Goal: Information Seeking & Learning: Understand process/instructions

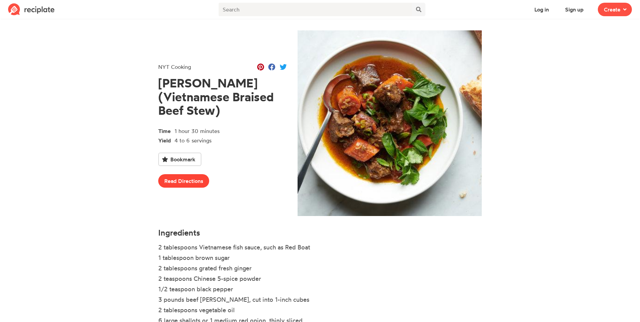
click at [192, 175] on link "Read Directions" at bounding box center [183, 180] width 51 height 13
click at [189, 176] on link "Read Directions" at bounding box center [183, 180] width 51 height 13
click at [191, 174] on link "Read Directions" at bounding box center [183, 180] width 51 height 13
click at [183, 174] on link "Read Directions" at bounding box center [183, 180] width 51 height 13
click at [190, 174] on link "Read Directions" at bounding box center [183, 180] width 51 height 13
